Goal: Information Seeking & Learning: Learn about a topic

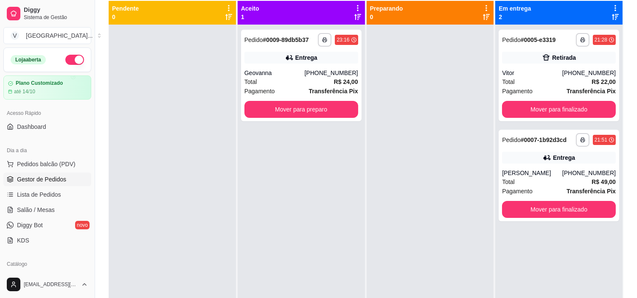
scroll to position [23, 0]
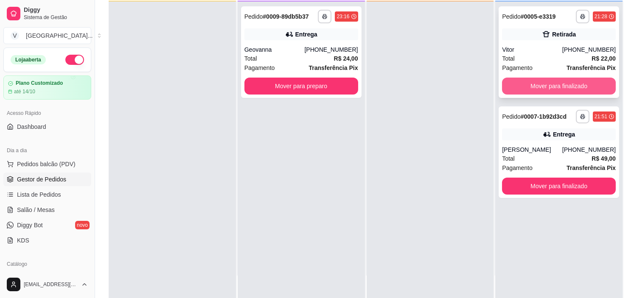
click at [586, 83] on button "Mover para finalizado" at bounding box center [559, 86] width 114 height 17
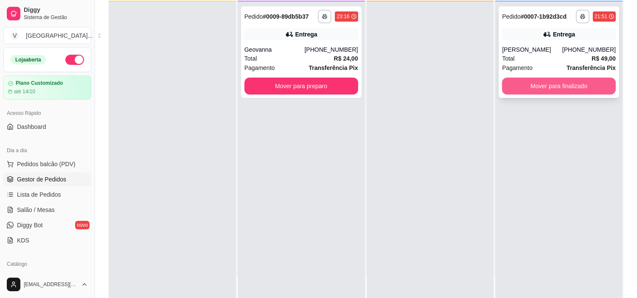
click at [569, 79] on button "Mover para finalizado" at bounding box center [559, 86] width 114 height 17
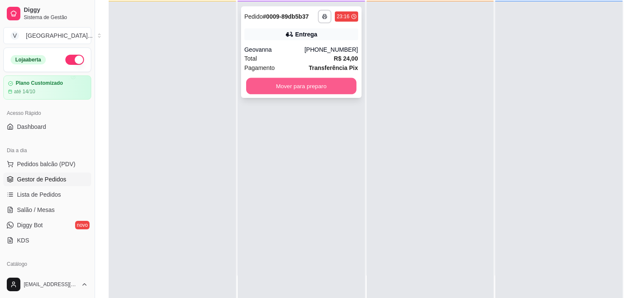
click at [317, 80] on button "Mover para preparo" at bounding box center [301, 86] width 110 height 17
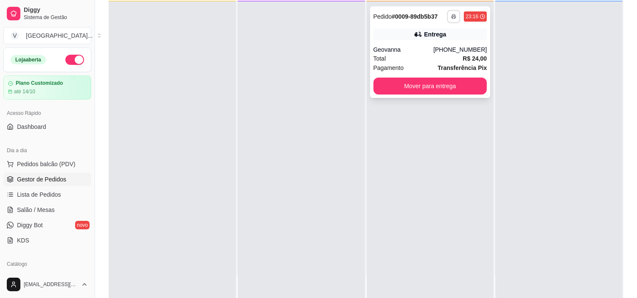
click at [451, 14] on icon "button" at bounding box center [453, 16] width 5 height 5
click at [435, 45] on button "IMPRESSORA" at bounding box center [427, 46] width 62 height 14
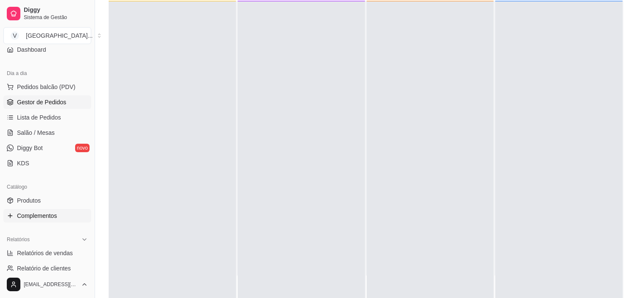
scroll to position [94, 0]
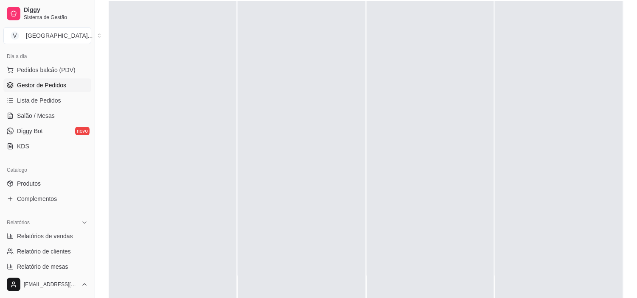
click at [52, 244] on ul "Relatórios de vendas Relatório de clientes Relatório de mesas Relatório de fide…" at bounding box center [47, 259] width 88 height 59
click at [53, 239] on span "Relatórios de vendas" at bounding box center [45, 236] width 56 height 8
select select "ALL"
select select "0"
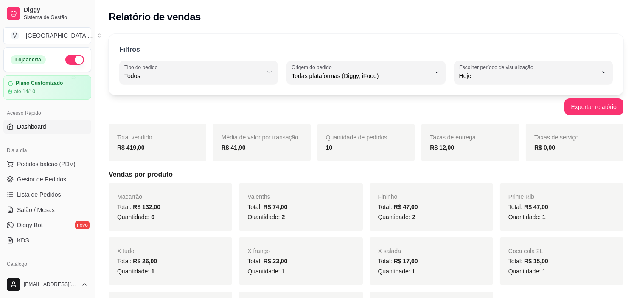
click at [53, 128] on link "Dashboard" at bounding box center [47, 127] width 88 height 14
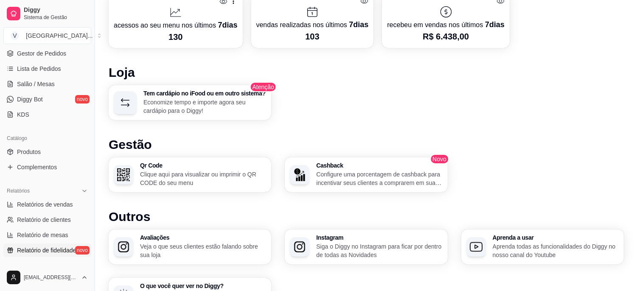
scroll to position [141, 0]
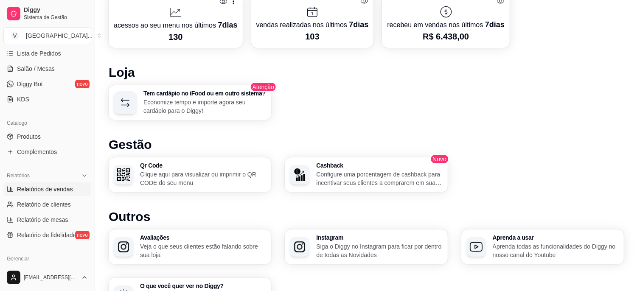
click at [62, 188] on span "Relatórios de vendas" at bounding box center [45, 189] width 56 height 8
select select "ALL"
select select "0"
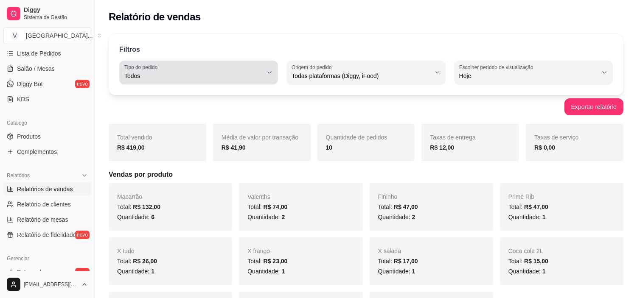
click at [244, 65] on div "Todos" at bounding box center [193, 72] width 138 height 17
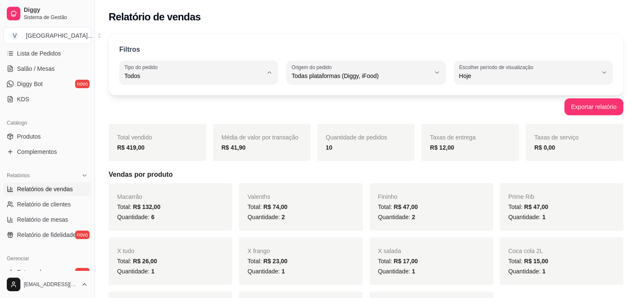
click at [189, 113] on span "Entrega" at bounding box center [194, 110] width 131 height 8
type input "DELIVERY"
select select "DELIVERY"
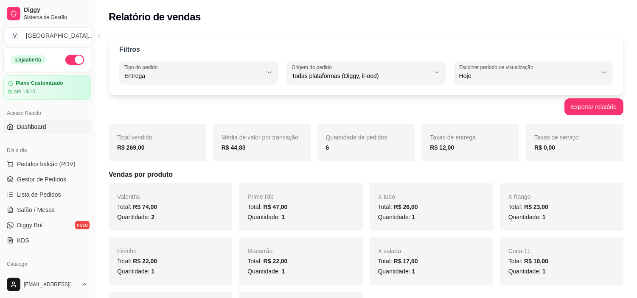
click at [51, 130] on link "Dashboard" at bounding box center [47, 127] width 88 height 14
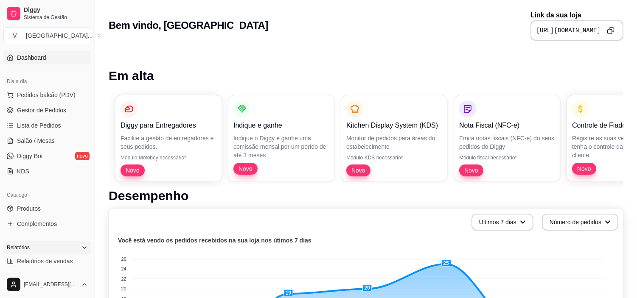
scroll to position [94, 0]
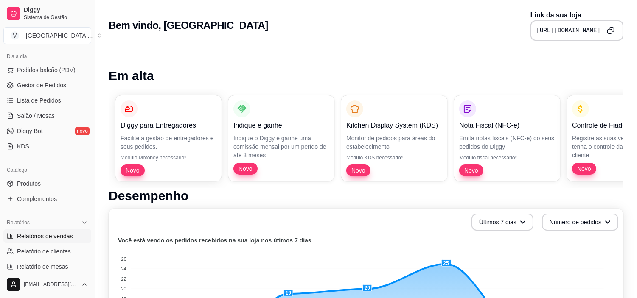
click at [62, 234] on span "Relatórios de vendas" at bounding box center [45, 236] width 56 height 8
select select "ALL"
select select "0"
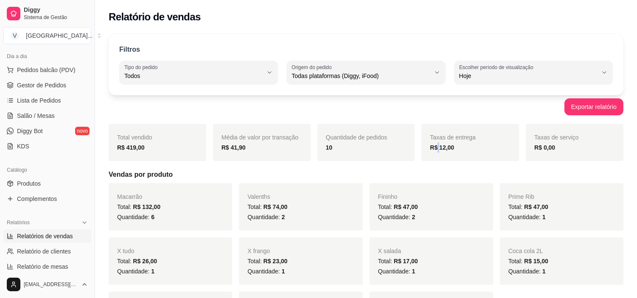
drag, startPoint x: 442, startPoint y: 150, endPoint x: 643, endPoint y: 6, distance: 247.4
click at [451, 141] on div "Taxas de entrega R$ 12,00" at bounding box center [470, 142] width 98 height 37
